Goal: Information Seeking & Learning: Check status

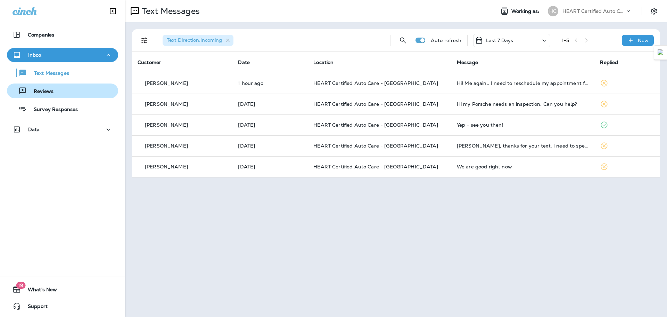
click at [40, 86] on div "Reviews" at bounding box center [32, 90] width 44 height 10
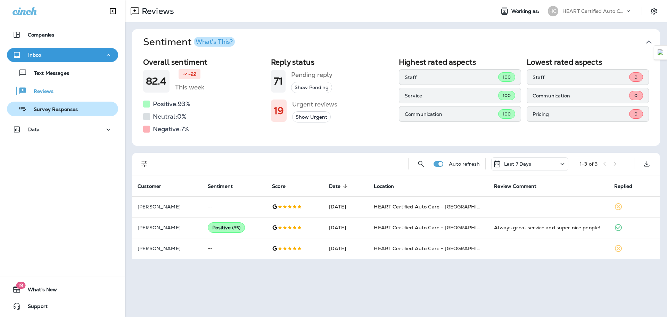
click at [52, 113] on div "Survey Responses" at bounding box center [44, 109] width 68 height 10
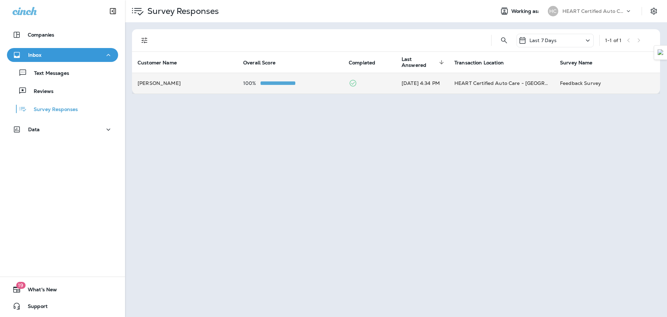
click at [354, 87] on td at bounding box center [369, 83] width 53 height 21
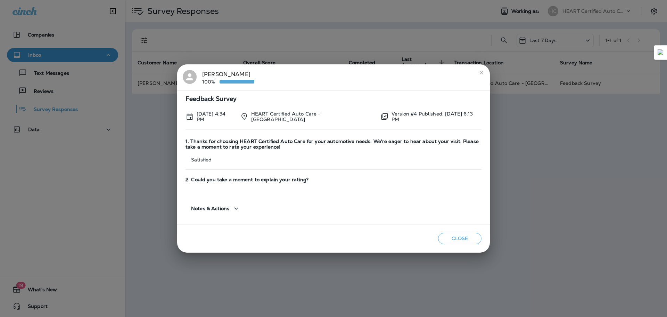
click at [226, 208] on span "Notes & Actions" at bounding box center [210, 208] width 38 height 6
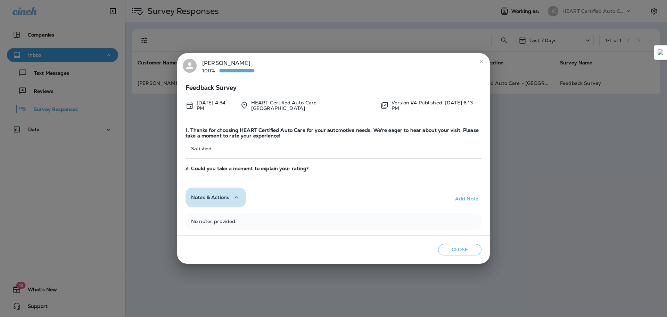
click at [235, 198] on icon "button" at bounding box center [236, 197] width 8 height 9
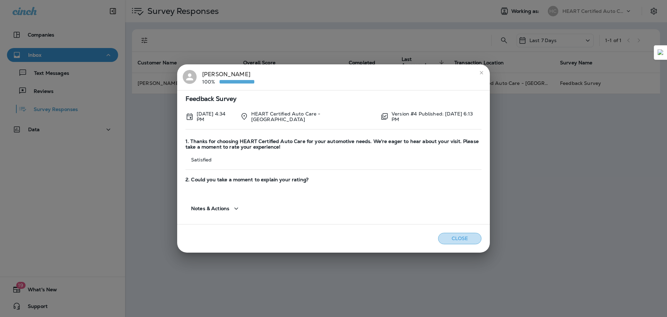
click at [465, 238] on button "Close" at bounding box center [459, 237] width 43 height 11
